Goal: Task Accomplishment & Management: Use online tool/utility

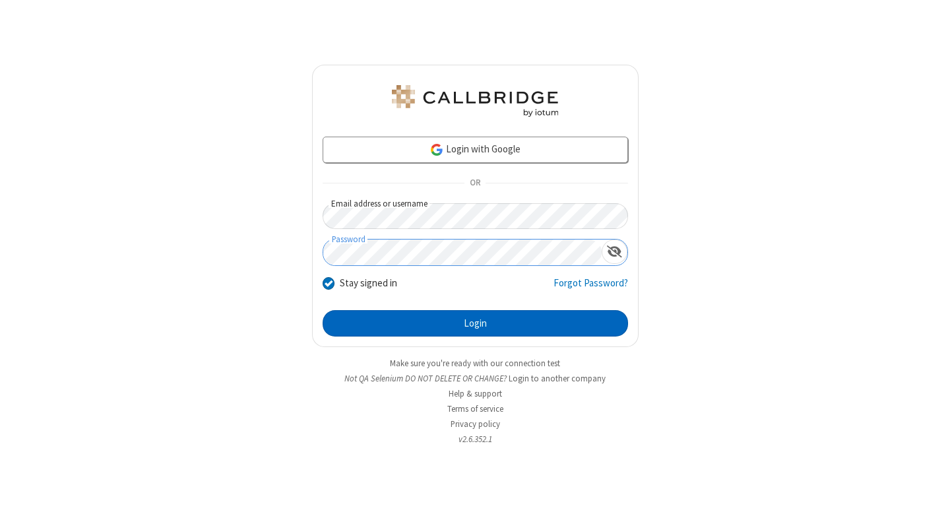
click at [475, 323] on button "Login" at bounding box center [475, 323] width 305 height 26
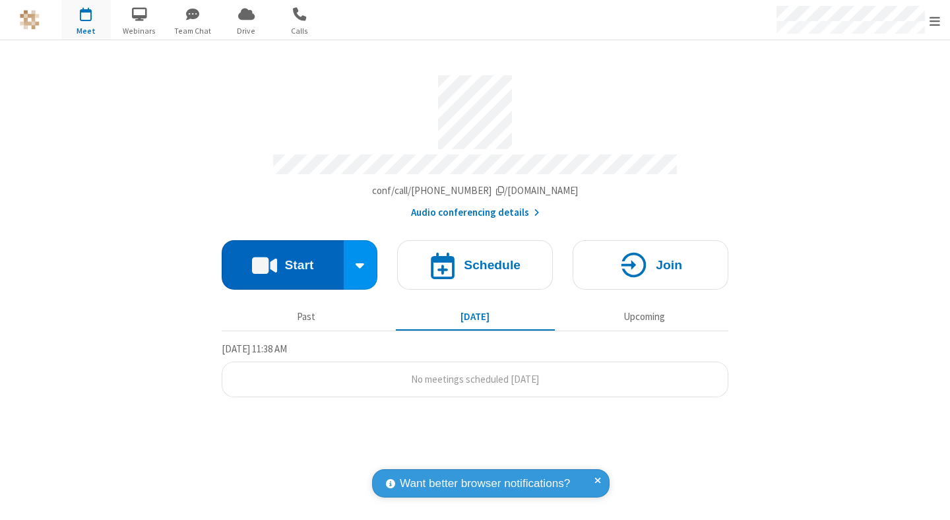
click at [282, 259] on button "Start" at bounding box center [283, 264] width 122 height 49
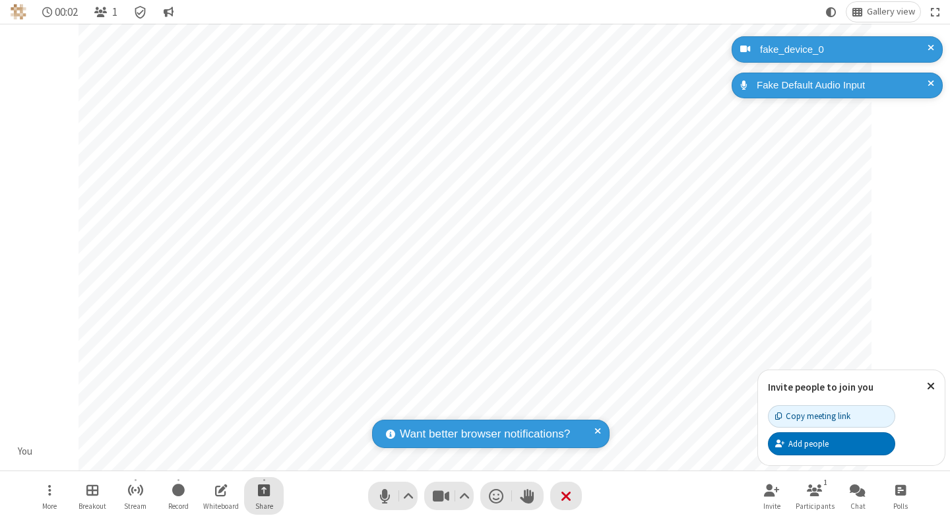
click at [264, 489] on span "Start sharing" at bounding box center [264, 490] width 13 height 16
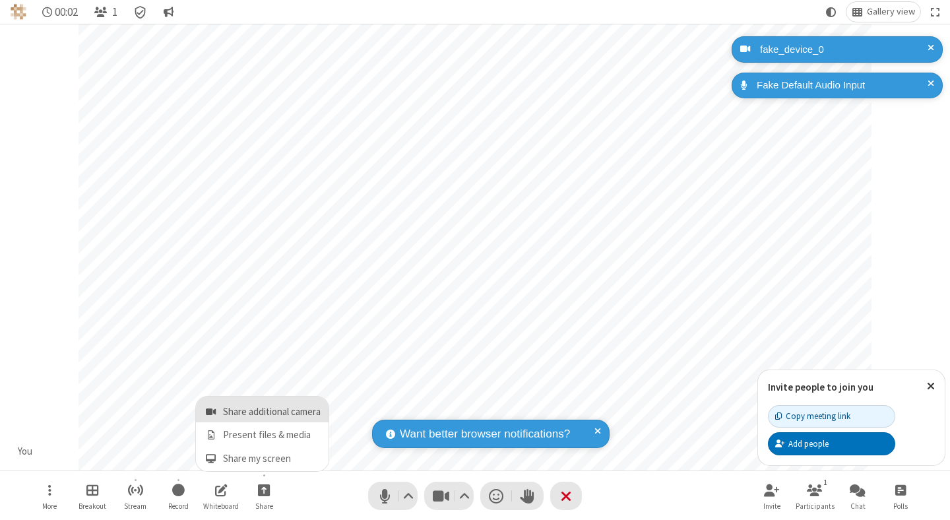
click at [263, 409] on span "Share additional camera" at bounding box center [272, 411] width 98 height 11
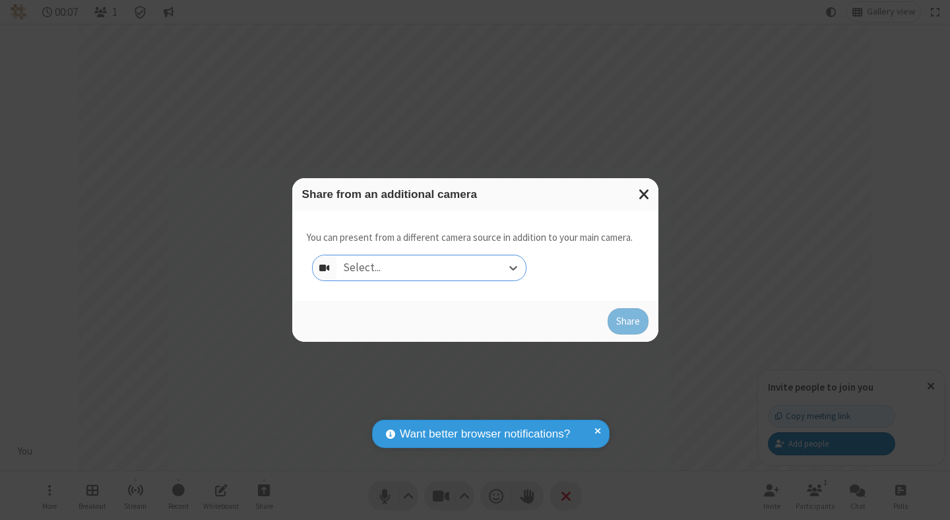
click at [431, 268] on div "Select..." at bounding box center [430, 267] width 189 height 25
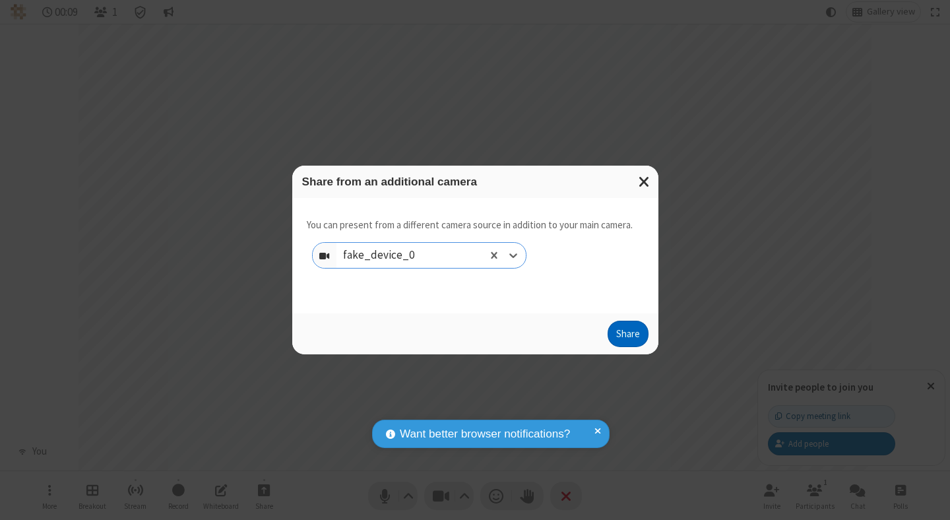
click at [627, 336] on button "Share" at bounding box center [628, 334] width 41 height 26
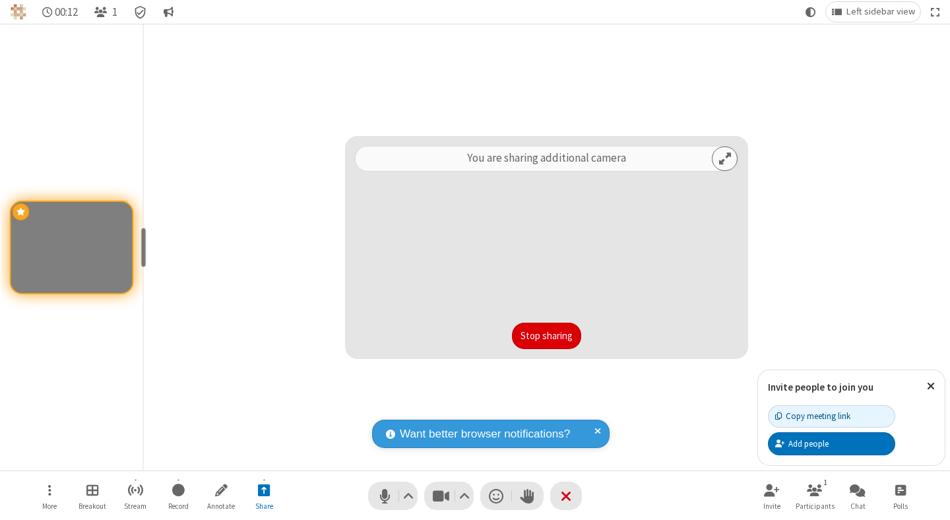
click at [546, 336] on button "Stop sharing" at bounding box center [546, 336] width 69 height 26
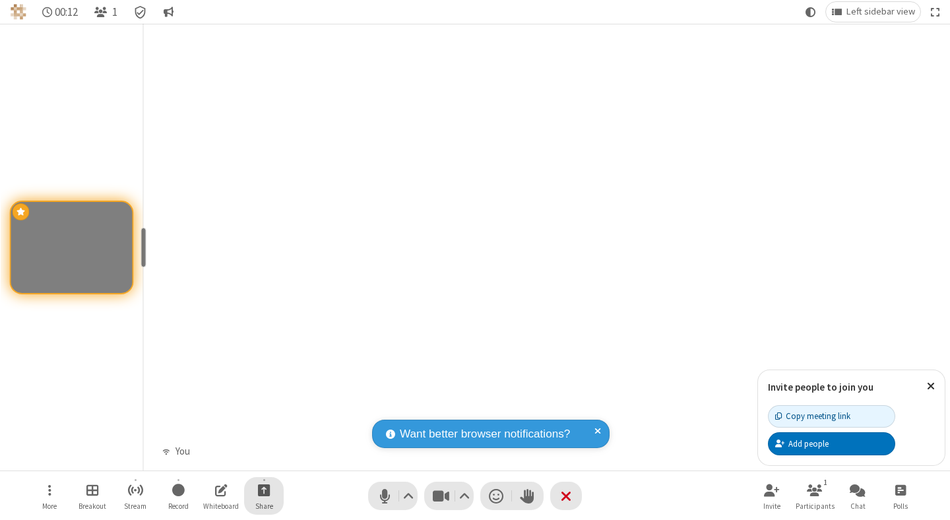
click at [264, 489] on span "Start sharing" at bounding box center [264, 490] width 13 height 16
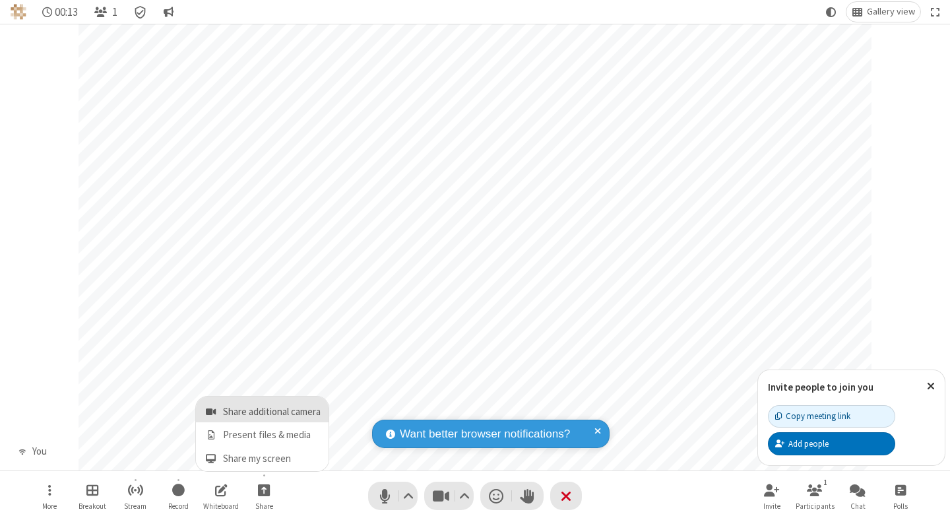
click at [263, 409] on span "Share additional camera" at bounding box center [272, 411] width 98 height 11
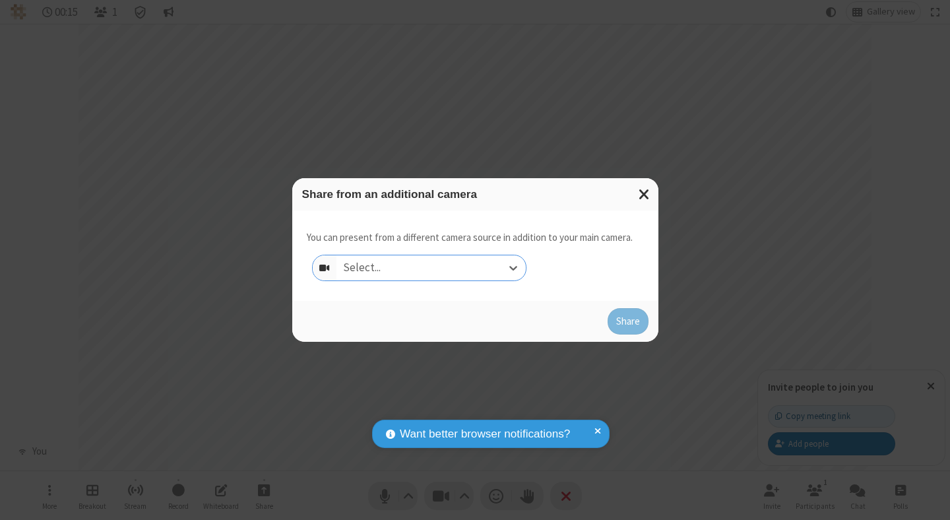
click at [431, 268] on div "Select..." at bounding box center [430, 267] width 189 height 25
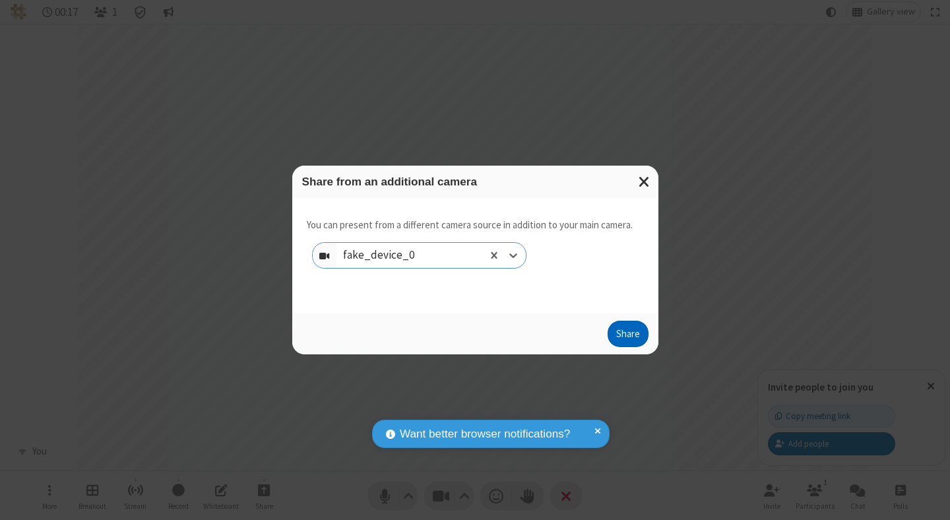
click at [627, 336] on button "Share" at bounding box center [628, 334] width 41 height 26
